Goal: Task Accomplishment & Management: Complete application form

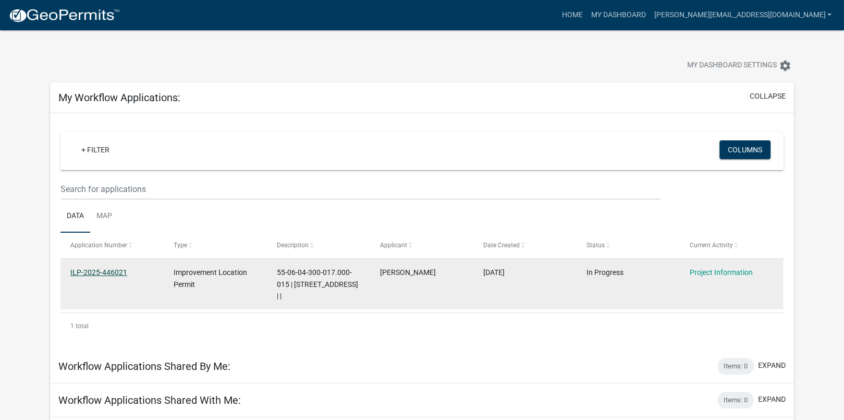
click at [97, 272] on link "ILP-2025-446021" at bounding box center [98, 272] width 57 height 8
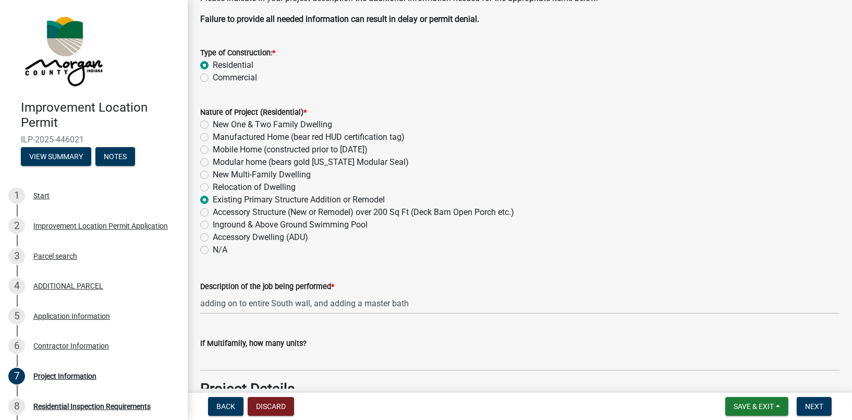
scroll to position [104, 0]
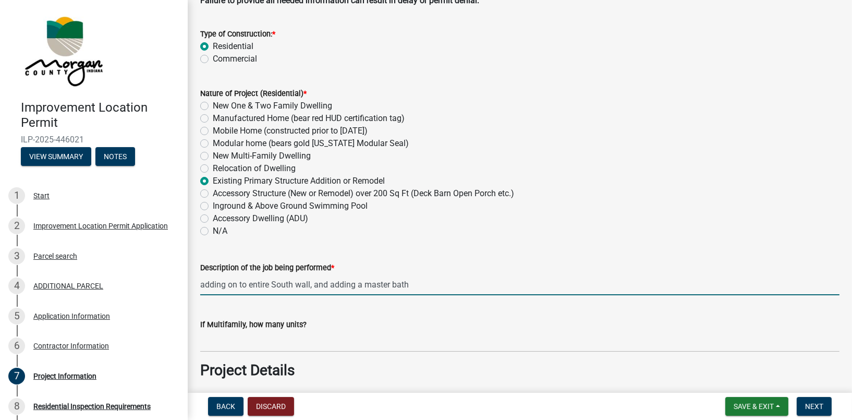
click at [311, 284] on input "adding on to entire South wall, and adding a master bath" at bounding box center [519, 284] width 639 height 21
click at [288, 283] on input "adding a master bath" at bounding box center [519, 284] width 639 height 21
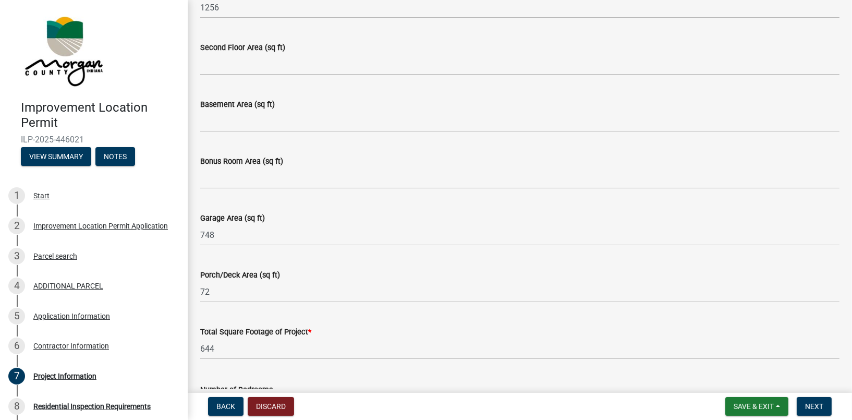
scroll to position [573, 0]
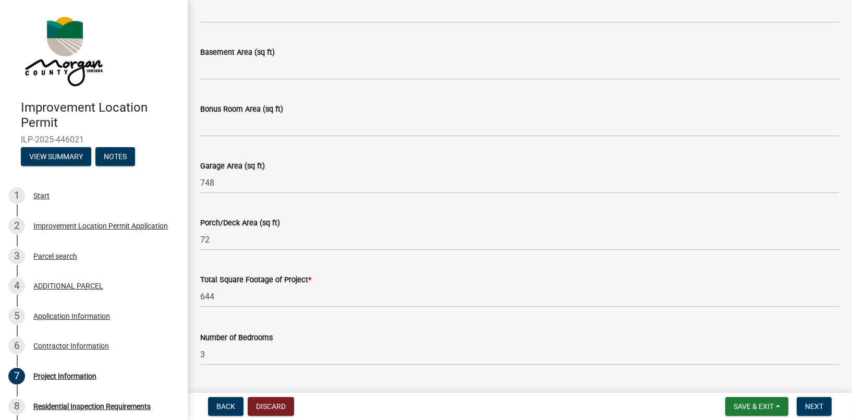
type input "adding a master bath and closet"
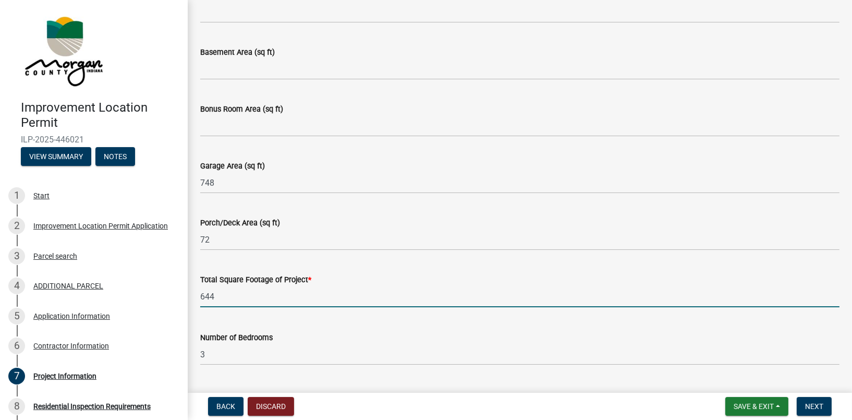
drag, startPoint x: 222, startPoint y: 298, endPoint x: 183, endPoint y: 296, distance: 38.1
click at [183, 296] on div "Improvement Location Permit ILP-2025-446021 View Summary Notes 1 Start 2 Improv…" at bounding box center [426, 210] width 852 height 420
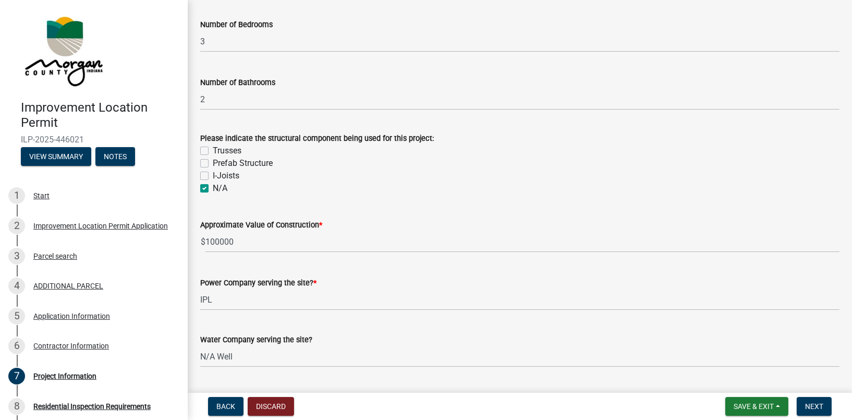
scroll to position [938, 0]
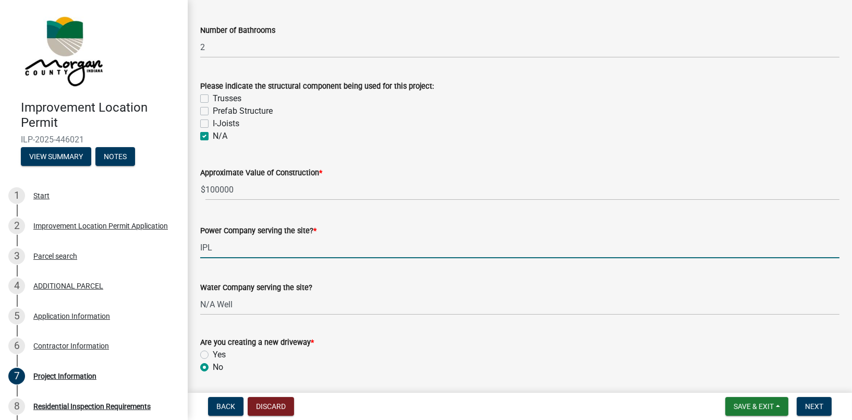
drag, startPoint x: 217, startPoint y: 247, endPoint x: 185, endPoint y: 244, distance: 32.9
click at [185, 244] on div "Improvement Location Permit ILP-2025-446021 View Summary Notes 1 Start 2 Improv…" at bounding box center [426, 210] width 852 height 420
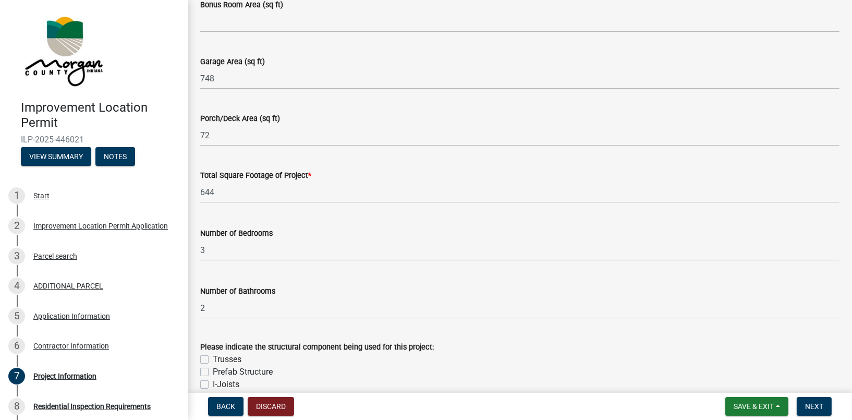
scroll to position [626, 0]
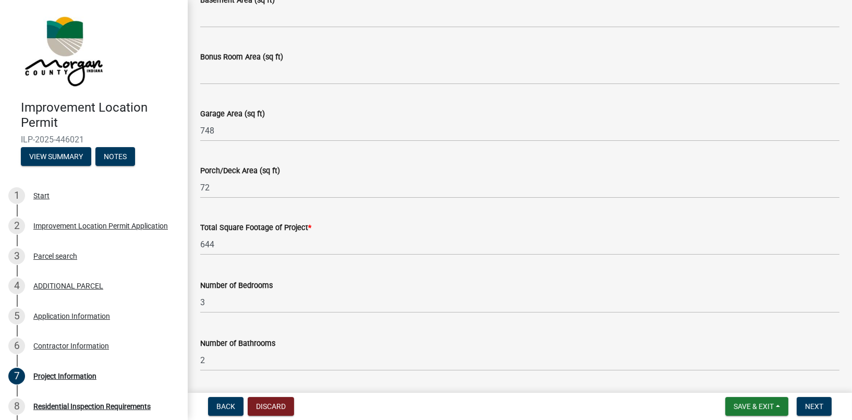
type input "AES"
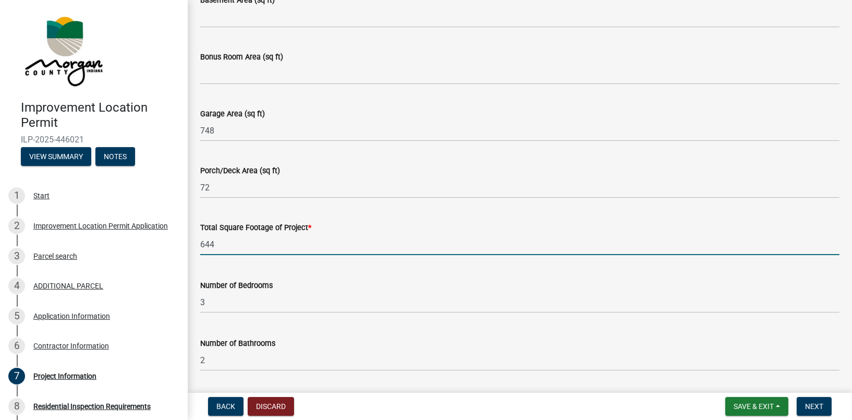
drag, startPoint x: 225, startPoint y: 243, endPoint x: 187, endPoint y: 242, distance: 37.5
click at [187, 242] on div "Improvement Location Permit ILP-2025-446021 View Summary Notes 1 Start 2 Improv…" at bounding box center [426, 210] width 852 height 420
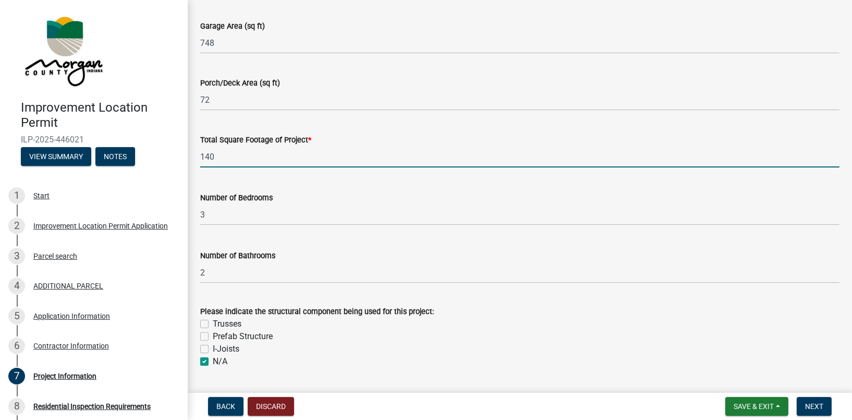
scroll to position [730, 0]
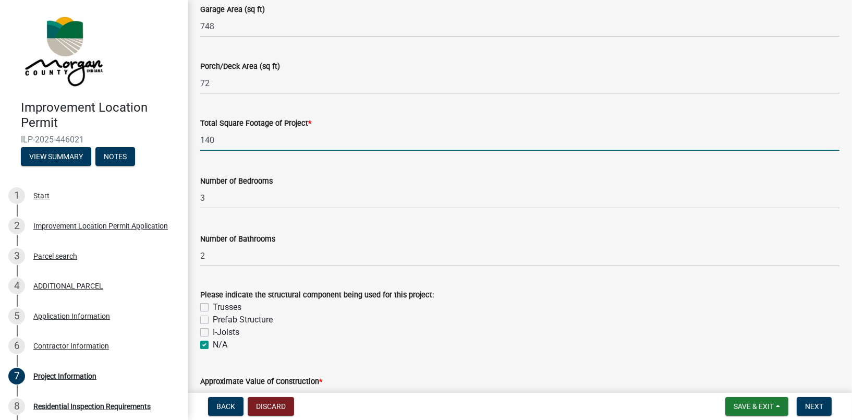
type input "140"
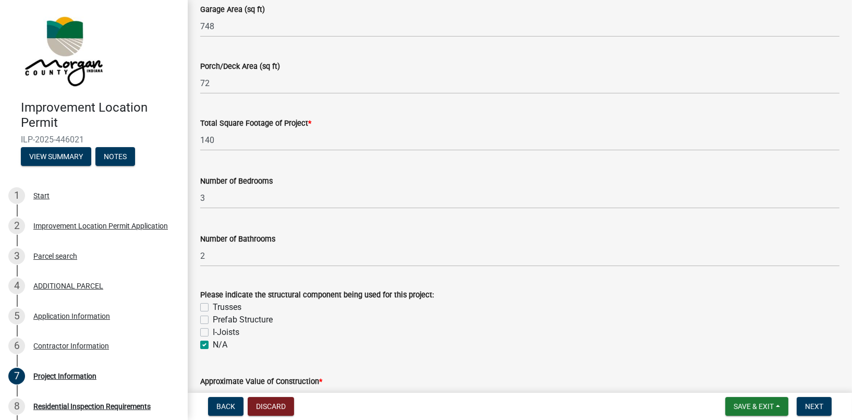
click at [309, 123] on span "*" at bounding box center [309, 123] width 3 height 9
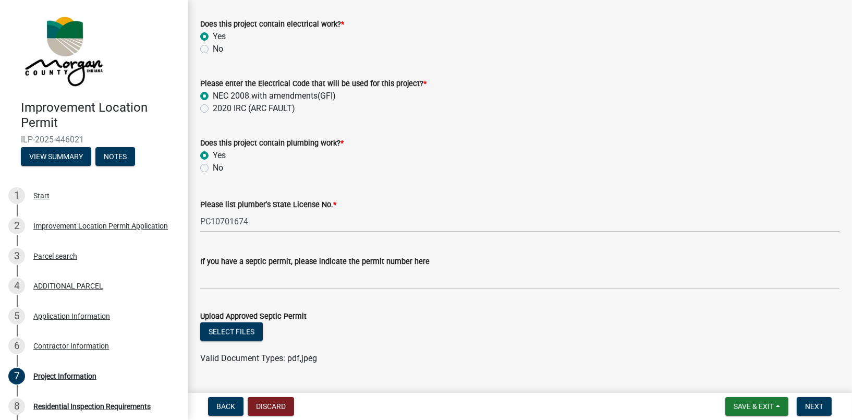
scroll to position [1408, 0]
